Goal: Task Accomplishment & Management: Use online tool/utility

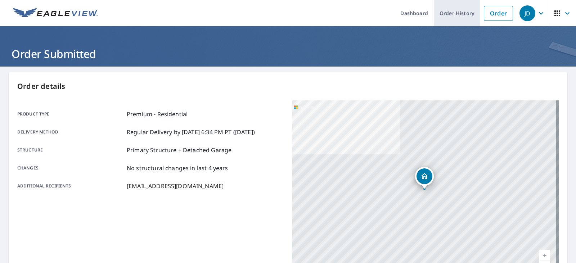
click at [434, 12] on link "Order History" at bounding box center [457, 13] width 46 height 26
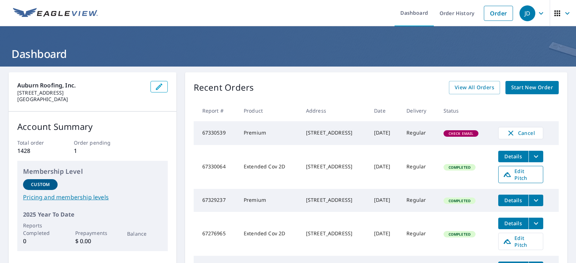
click at [526, 182] on span "Edit Pitch" at bounding box center [521, 175] width 36 height 14
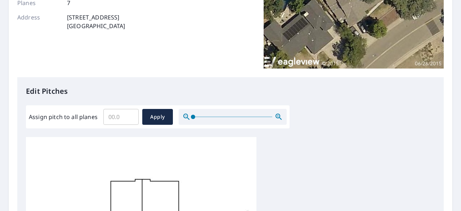
scroll to position [115, 0]
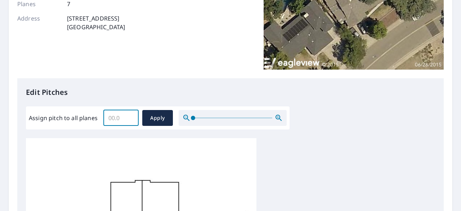
click at [111, 120] on input "Assign pitch to all planes" at bounding box center [120, 118] width 35 height 20
type input "4"
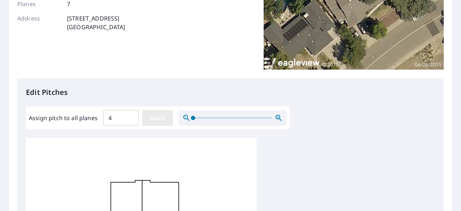
click at [153, 119] on span "Apply" at bounding box center [157, 117] width 19 height 9
type input "4"
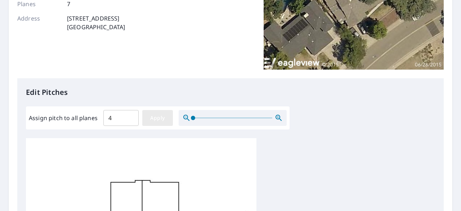
type input "4"
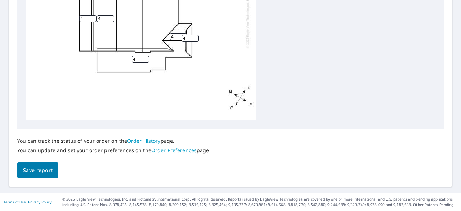
scroll to position [375, 0]
click at [40, 166] on span "Save report" at bounding box center [38, 170] width 30 height 9
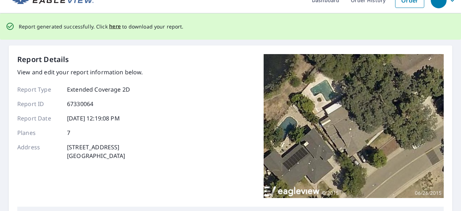
scroll to position [0, 0]
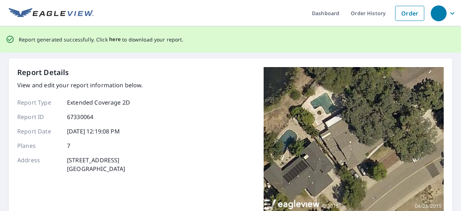
click at [116, 40] on span "here" at bounding box center [115, 39] width 12 height 9
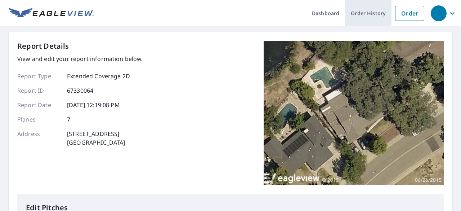
click at [360, 13] on link "Order History" at bounding box center [368, 13] width 46 height 26
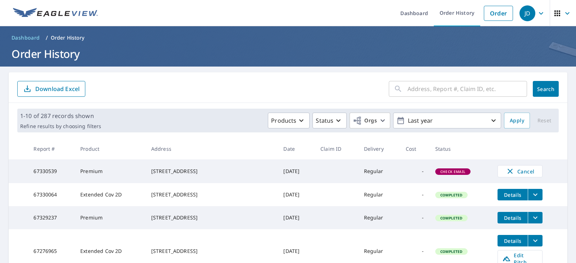
click at [538, 196] on icon "filesDropdownBtn-67330064" at bounding box center [536, 195] width 4 height 3
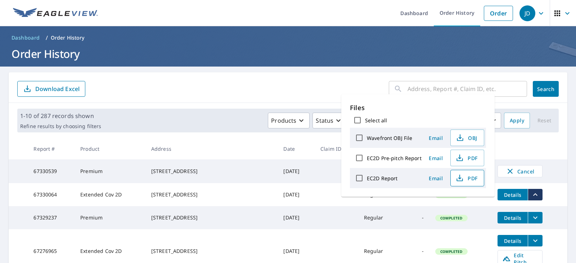
click at [478, 183] on span "PDF" at bounding box center [466, 178] width 23 height 9
click at [464, 183] on icon "button" at bounding box center [460, 178] width 9 height 9
